Goal: Navigation & Orientation: Find specific page/section

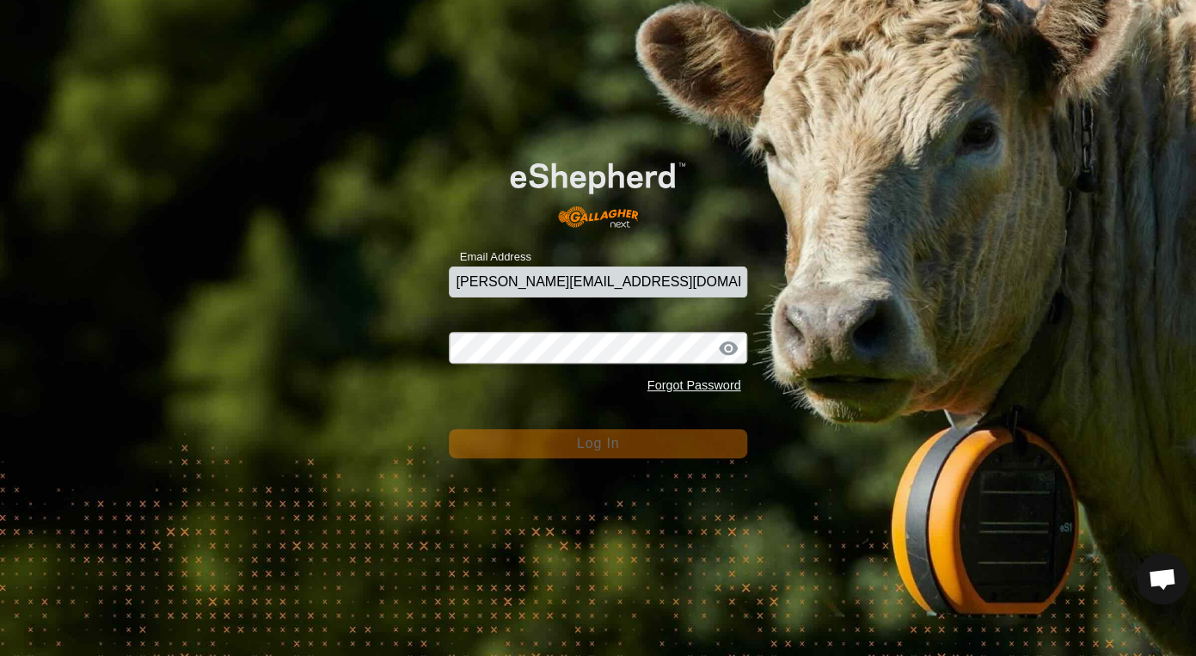
click at [0, 655] on com-1password-button at bounding box center [0, 656] width 0 height 0
type input "gary@3-dg.com"
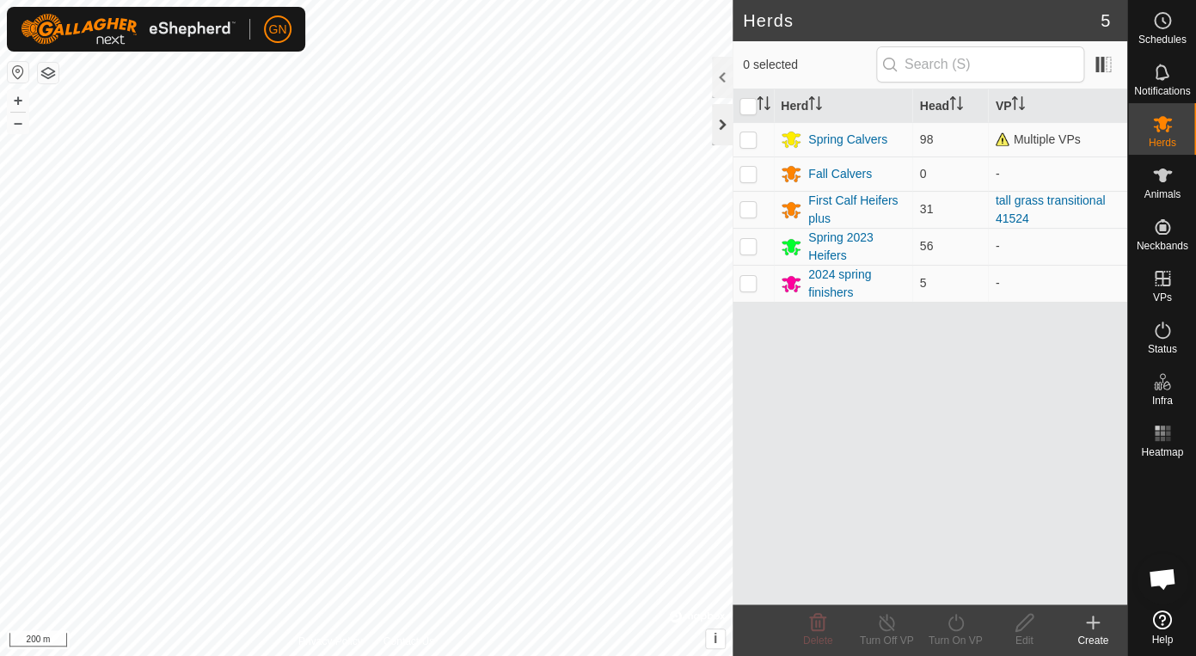
click at [724, 125] on div at bounding box center [722, 124] width 21 height 41
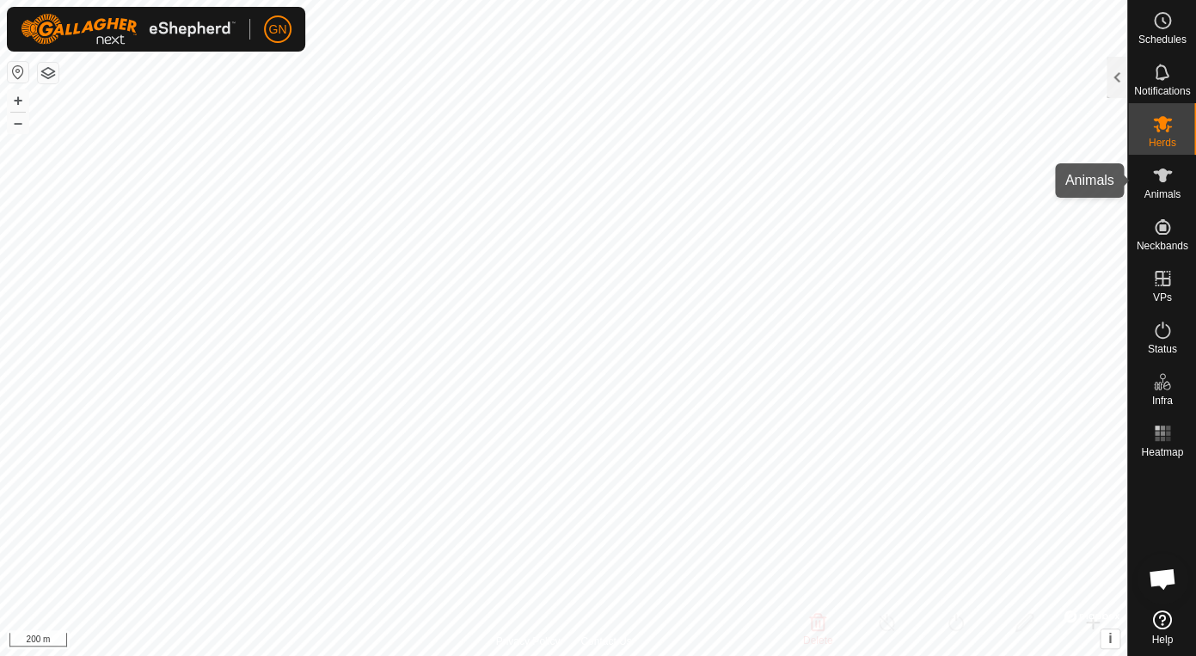
click at [1165, 180] on icon at bounding box center [1162, 176] width 19 height 14
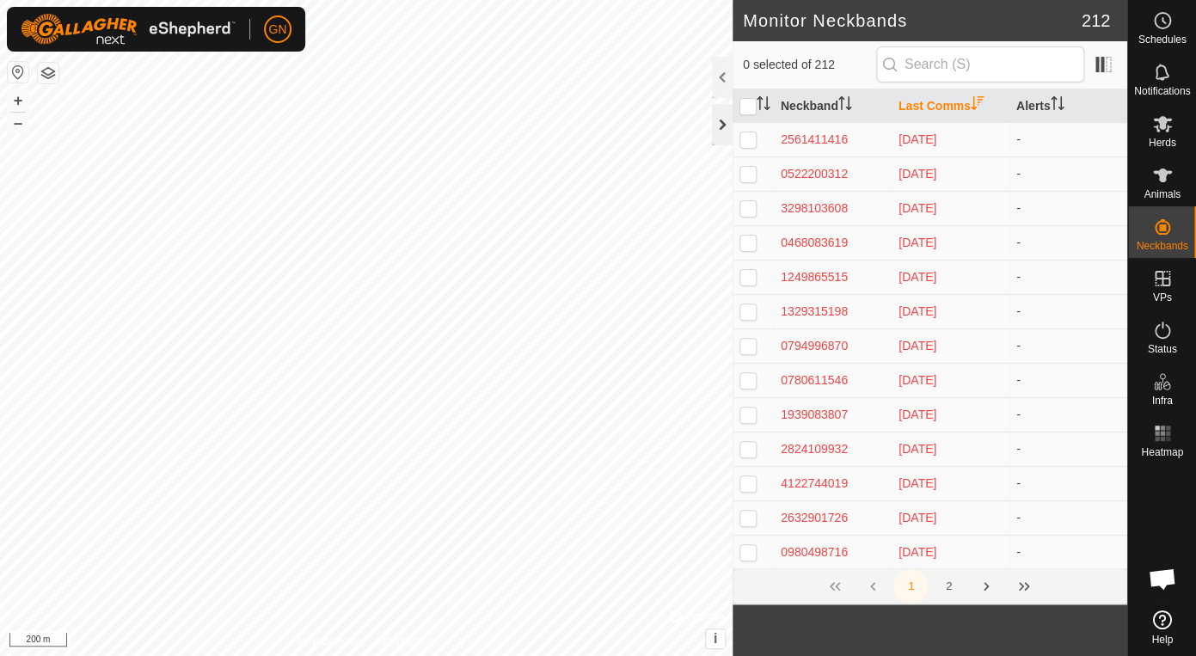
click at [722, 125] on div at bounding box center [722, 124] width 21 height 41
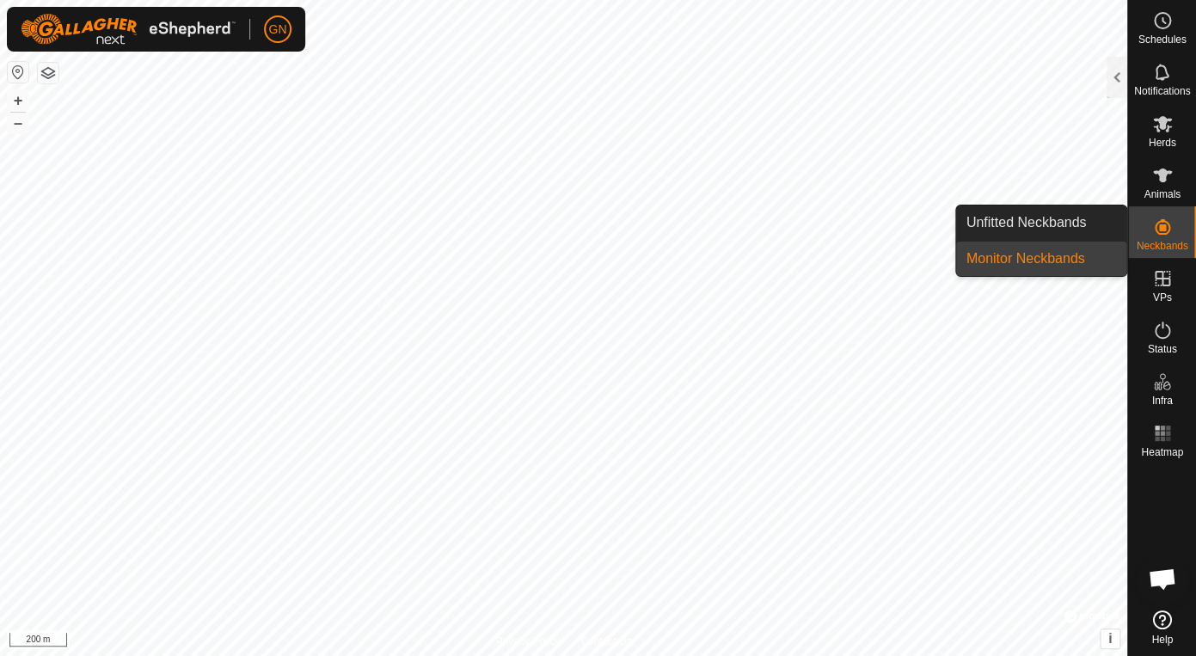
click at [1047, 261] on link "Monitor Neckbands" at bounding box center [1041, 259] width 171 height 34
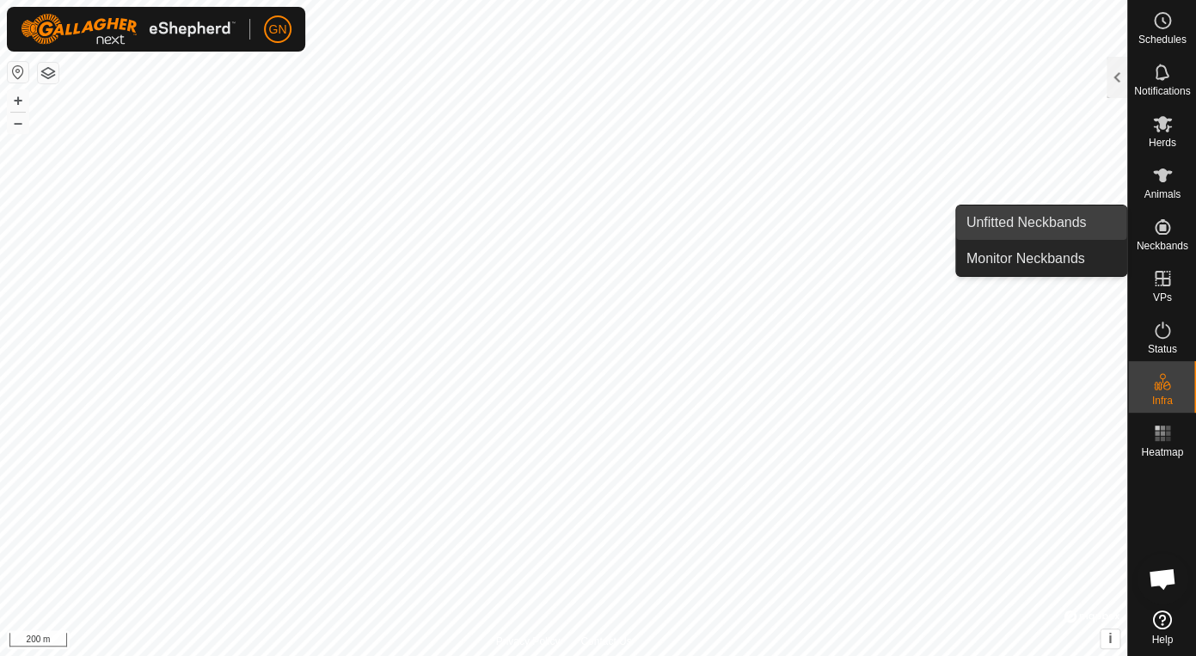
click at [1028, 219] on link "Unfitted Neckbands" at bounding box center [1041, 223] width 171 height 34
